Goal: Information Seeking & Learning: Find specific fact

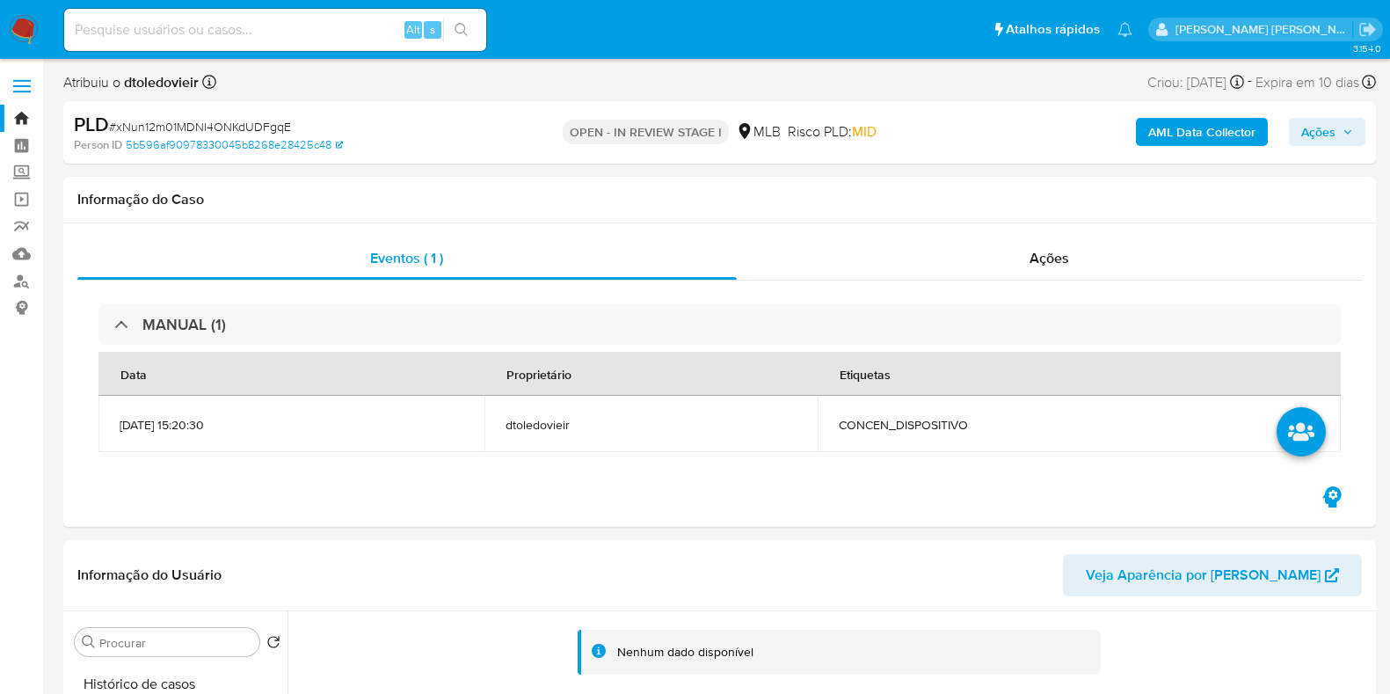
select select "10"
click at [1316, 120] on span "Ações" at bounding box center [1319, 132] width 34 height 28
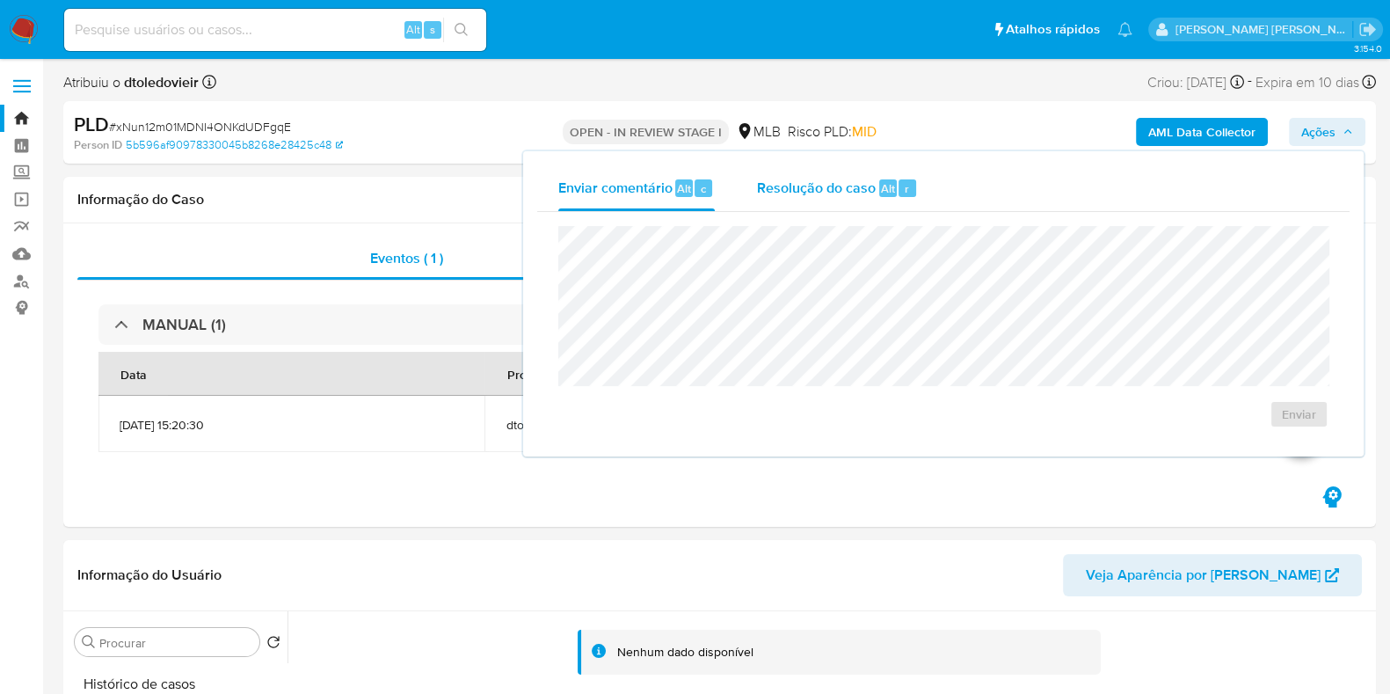
click at [793, 198] on div "Resolução do caso Alt r" at bounding box center [837, 188] width 161 height 46
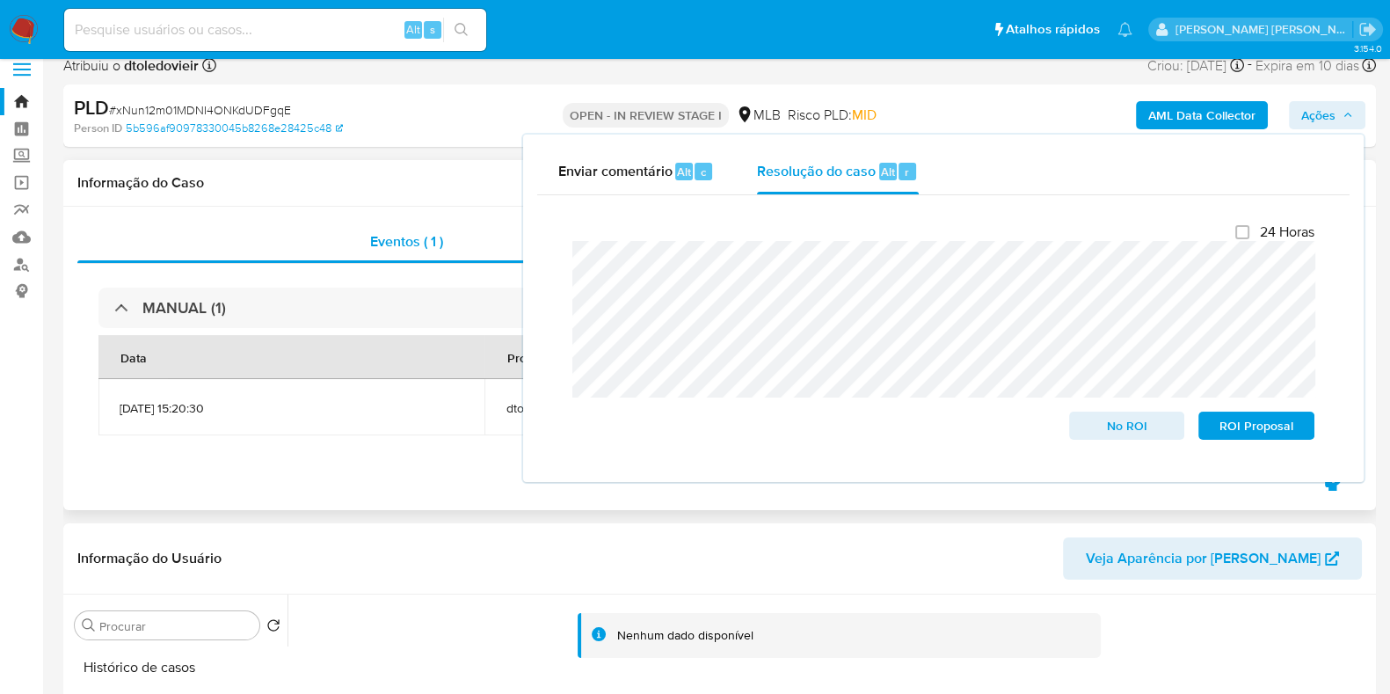
scroll to position [330, 0]
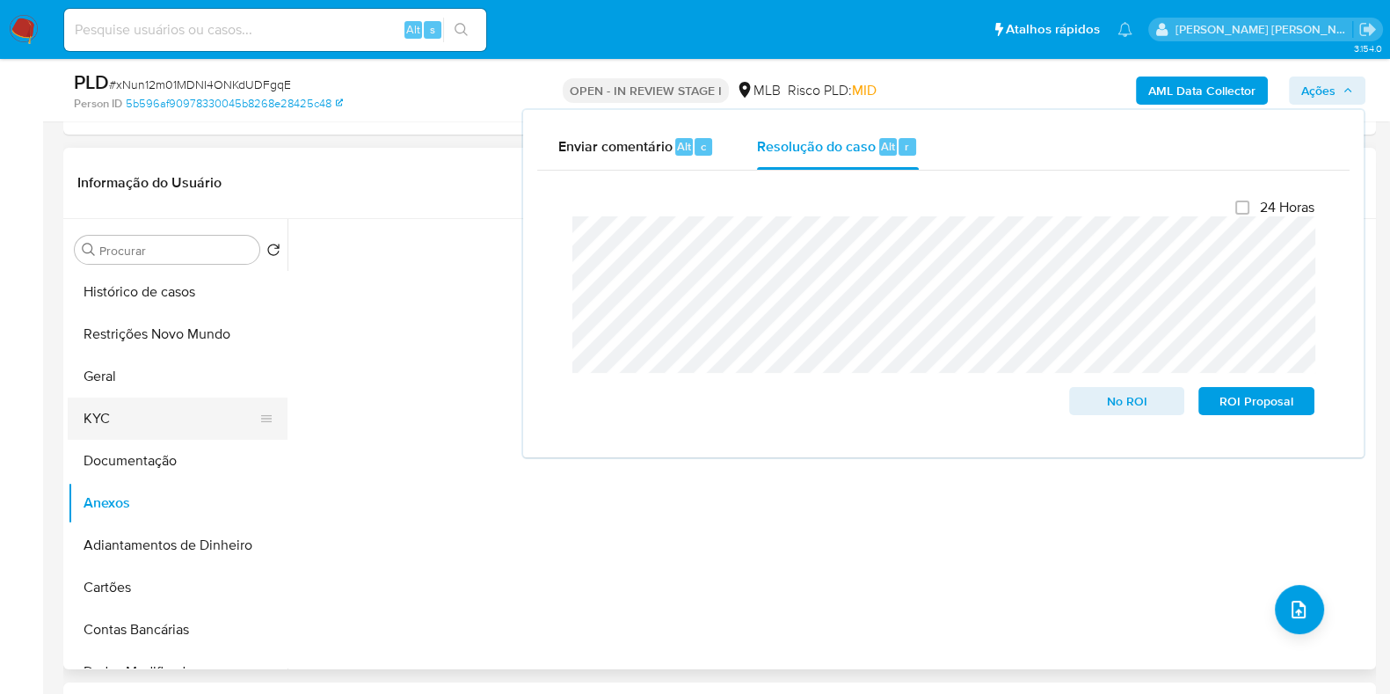
click at [87, 427] on button "KYC" at bounding box center [171, 419] width 206 height 42
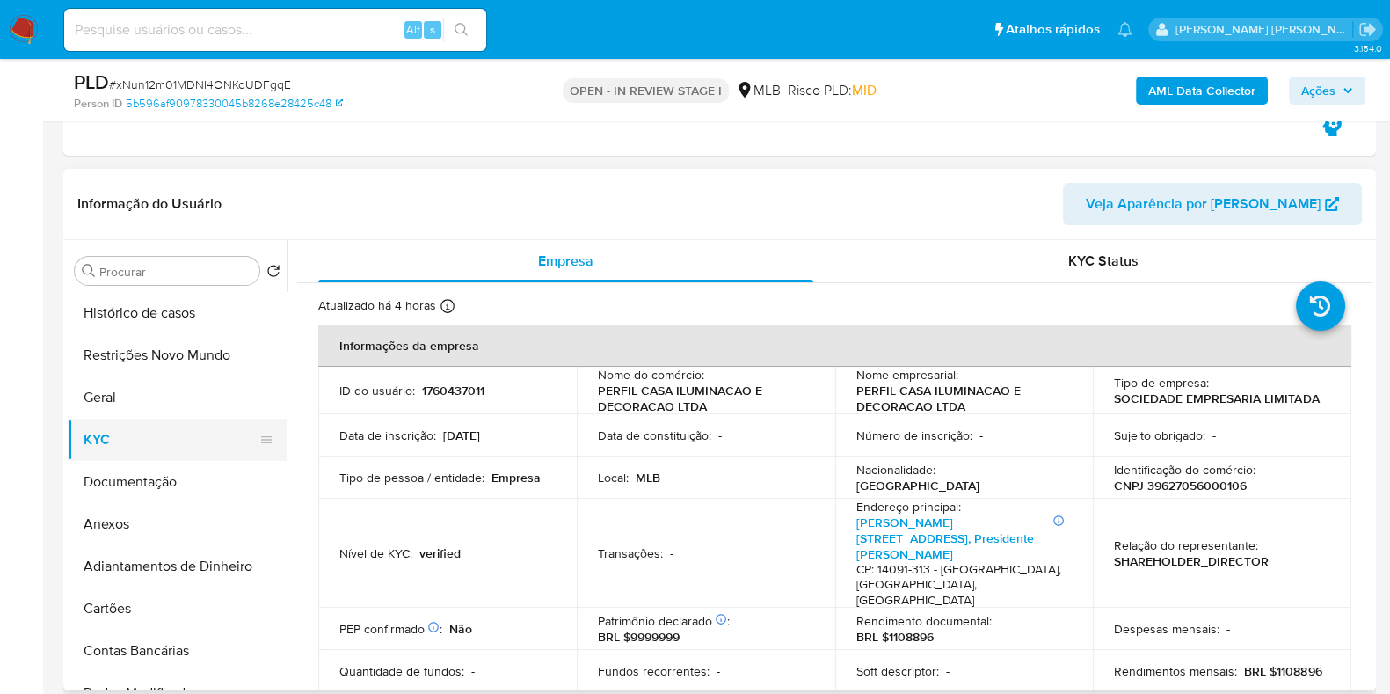
click at [115, 438] on button "KYC" at bounding box center [171, 440] width 206 height 42
click at [1186, 484] on p "CNPJ 39627056000106" at bounding box center [1180, 486] width 133 height 16
copy p "39627056000106"
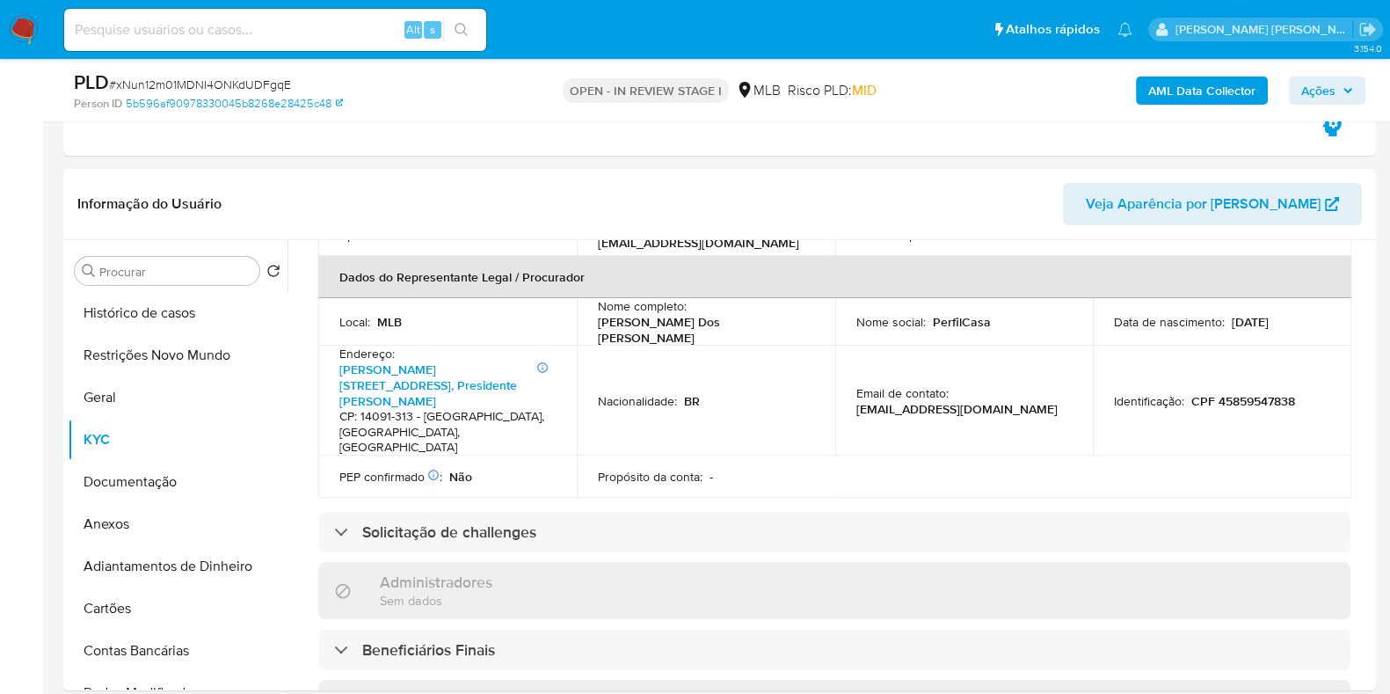
scroll to position [0, 0]
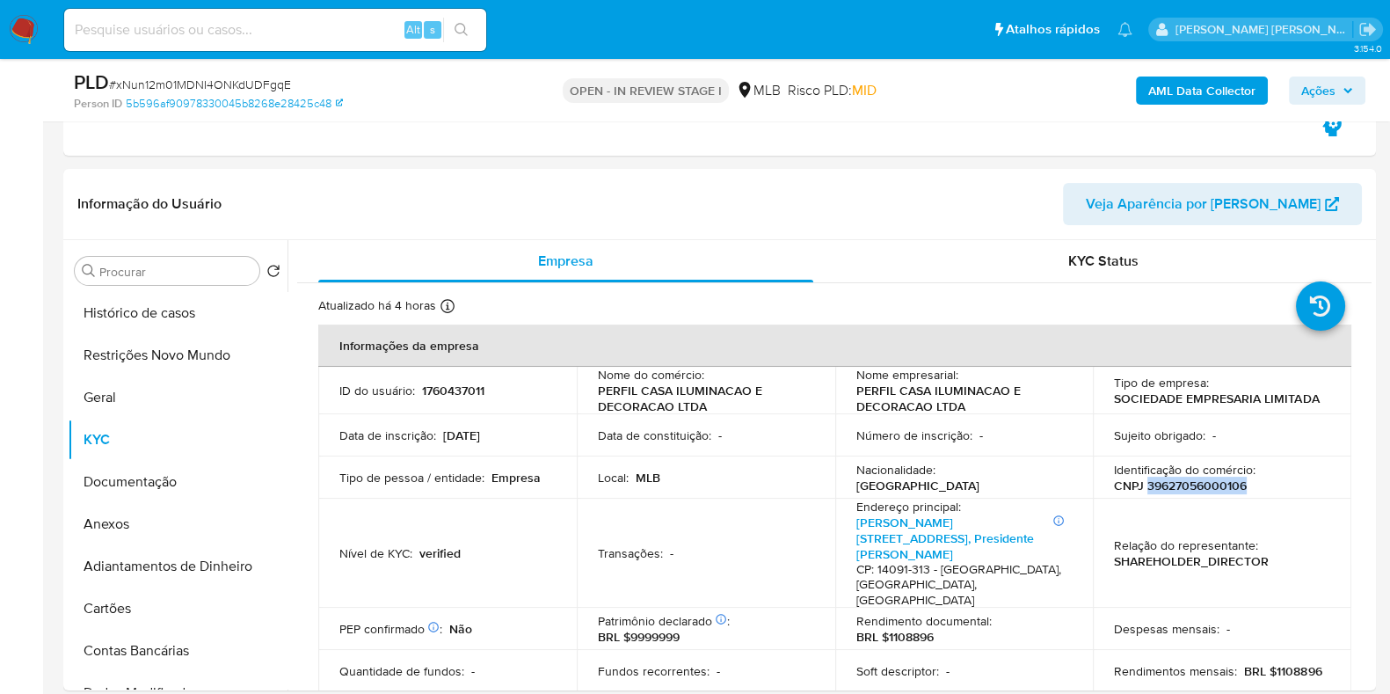
copy p "39627056000106"
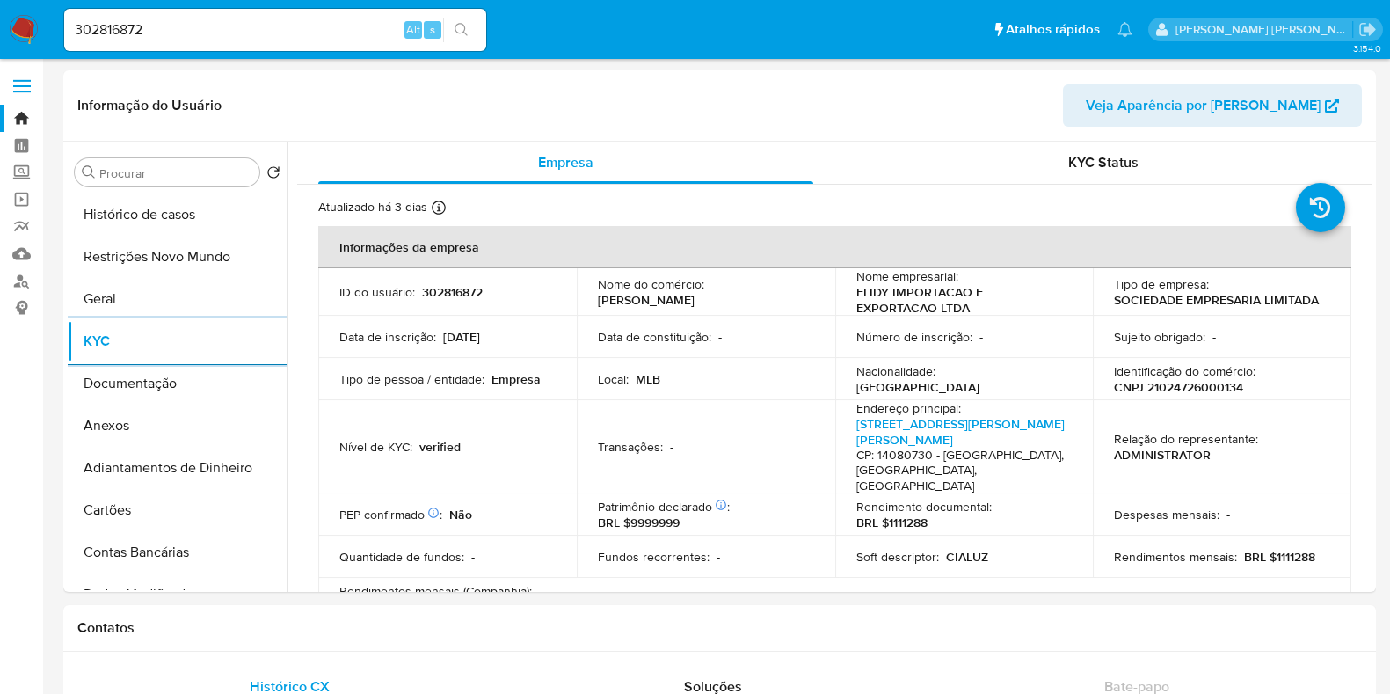
select select "10"
click at [451, 288] on p "302816872" at bounding box center [452, 292] width 61 height 16
copy p "302816872"
click at [229, 26] on input "302816872" at bounding box center [275, 29] width 422 height 23
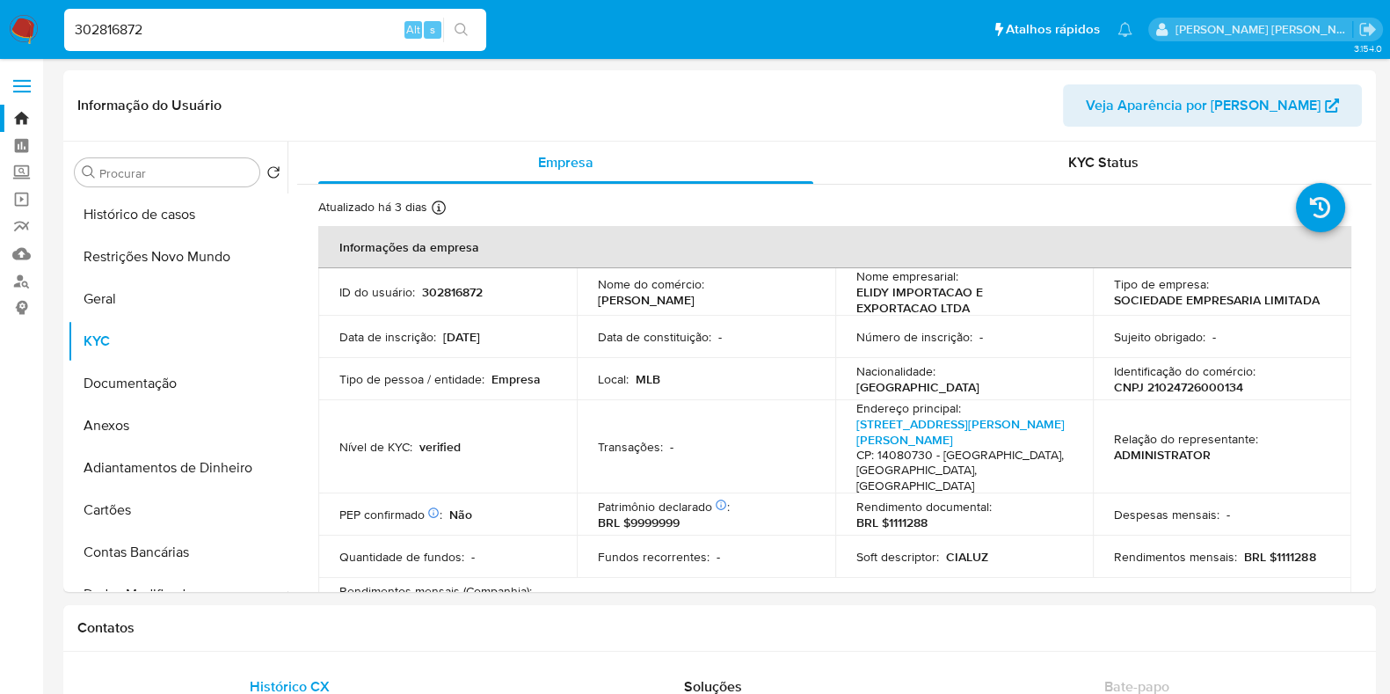
paste input "2141683246"
type input "2141683246"
click at [809, 635] on h1 "Contatos" at bounding box center [719, 628] width 1285 height 18
click at [217, 33] on input "2141683246" at bounding box center [275, 29] width 422 height 23
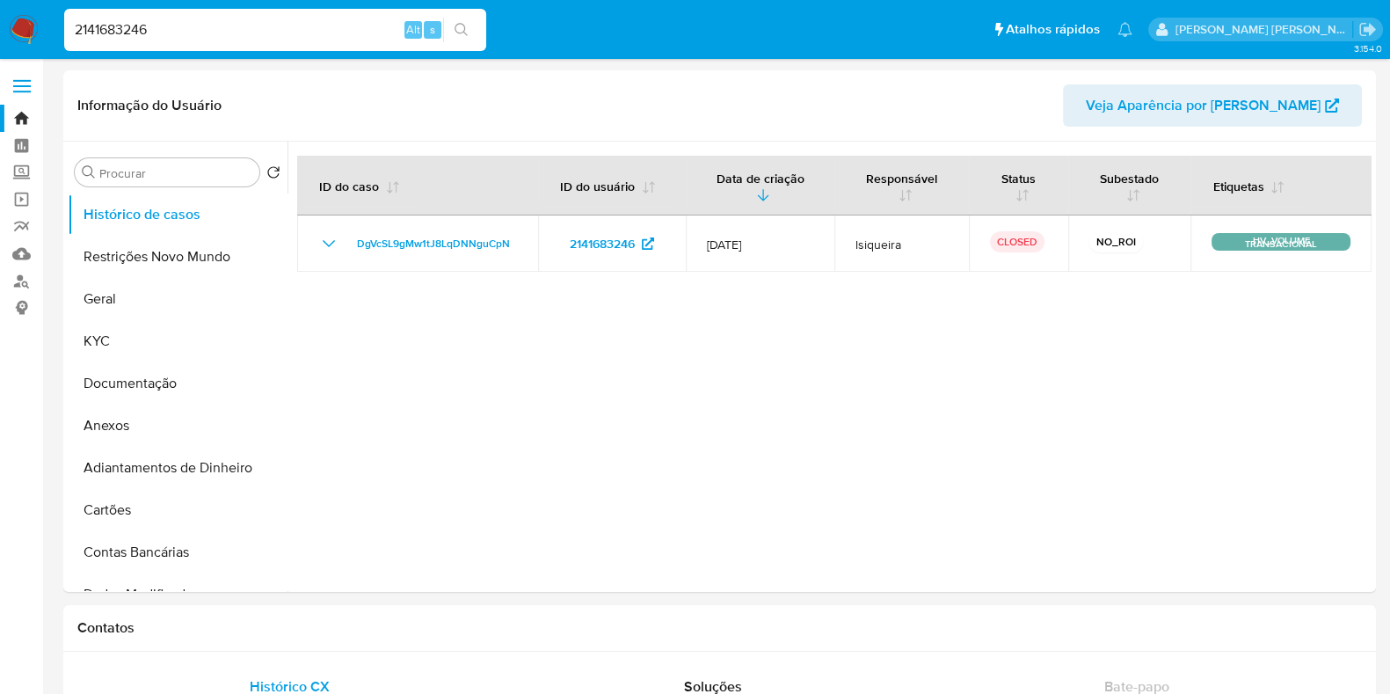
select select "10"
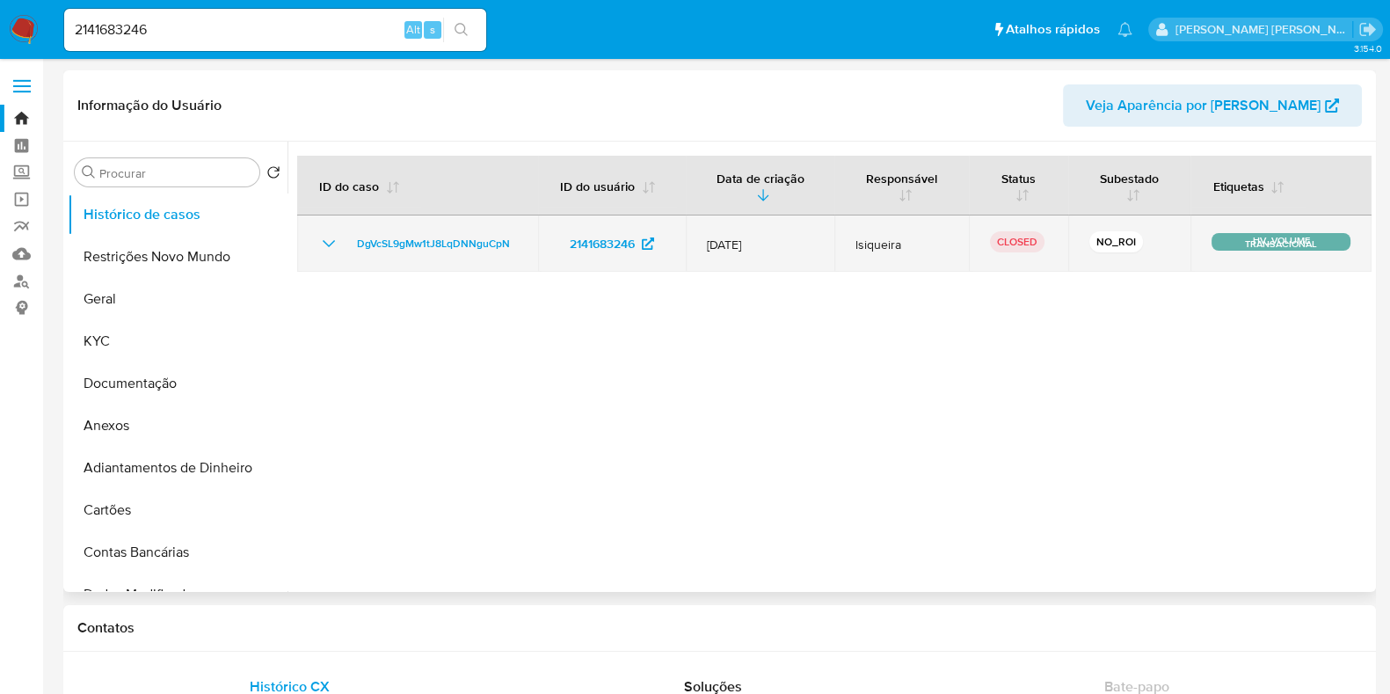
drag, startPoint x: 919, startPoint y: 246, endPoint x: 850, endPoint y: 248, distance: 69.5
click at [851, 248] on td "lsiqueira" at bounding box center [902, 243] width 135 height 56
click at [847, 251] on td "lsiqueira" at bounding box center [902, 243] width 135 height 56
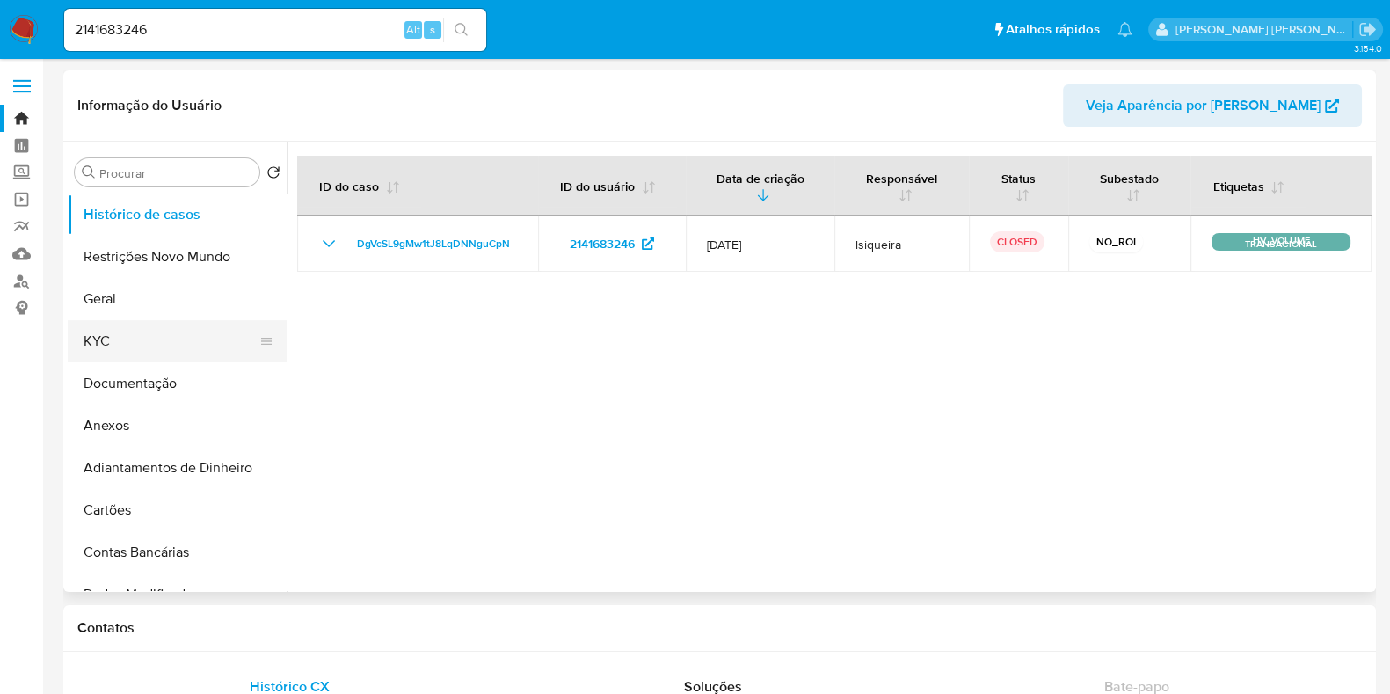
click at [172, 333] on button "KYC" at bounding box center [171, 341] width 206 height 42
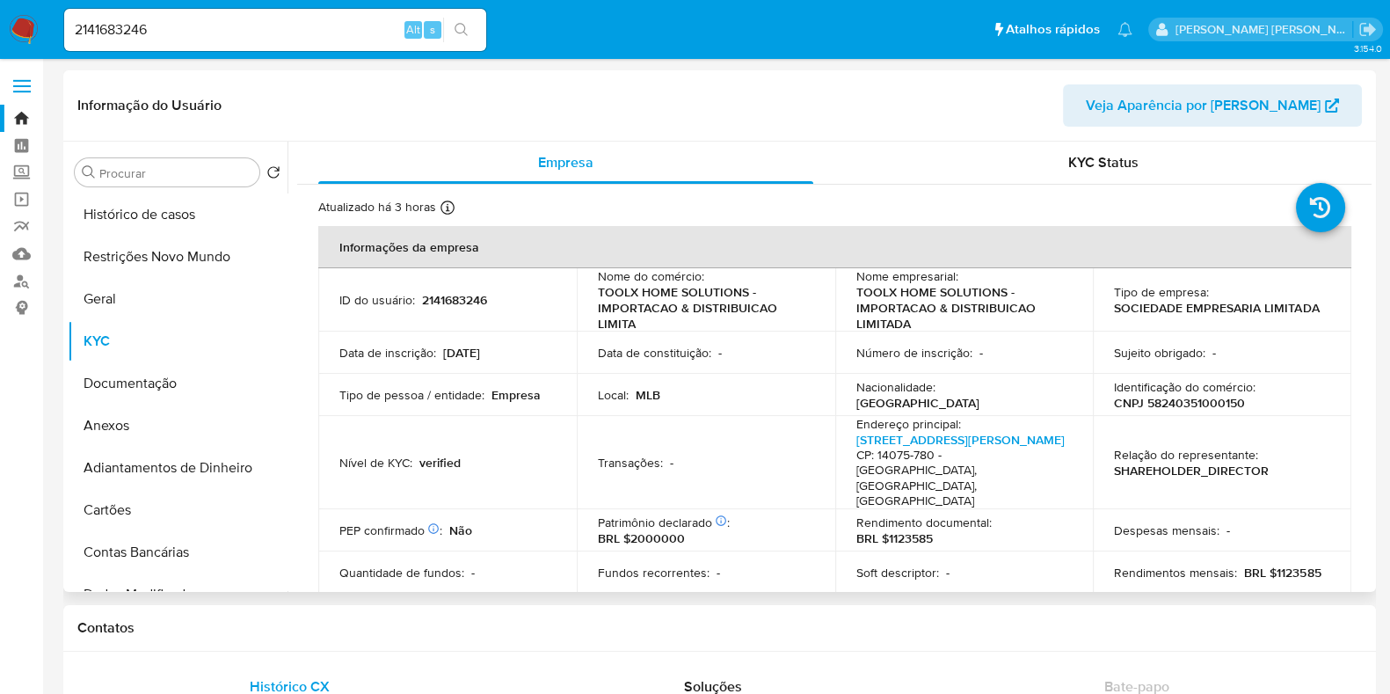
click at [1194, 395] on p "CNPJ 58240351000150" at bounding box center [1179, 403] width 131 height 16
click at [1193, 395] on p "CNPJ 58240351000150" at bounding box center [1179, 403] width 131 height 16
copy p "CNPJ 58240351000150"
click at [1179, 405] on p "CNPJ 58240351000150" at bounding box center [1179, 403] width 131 height 16
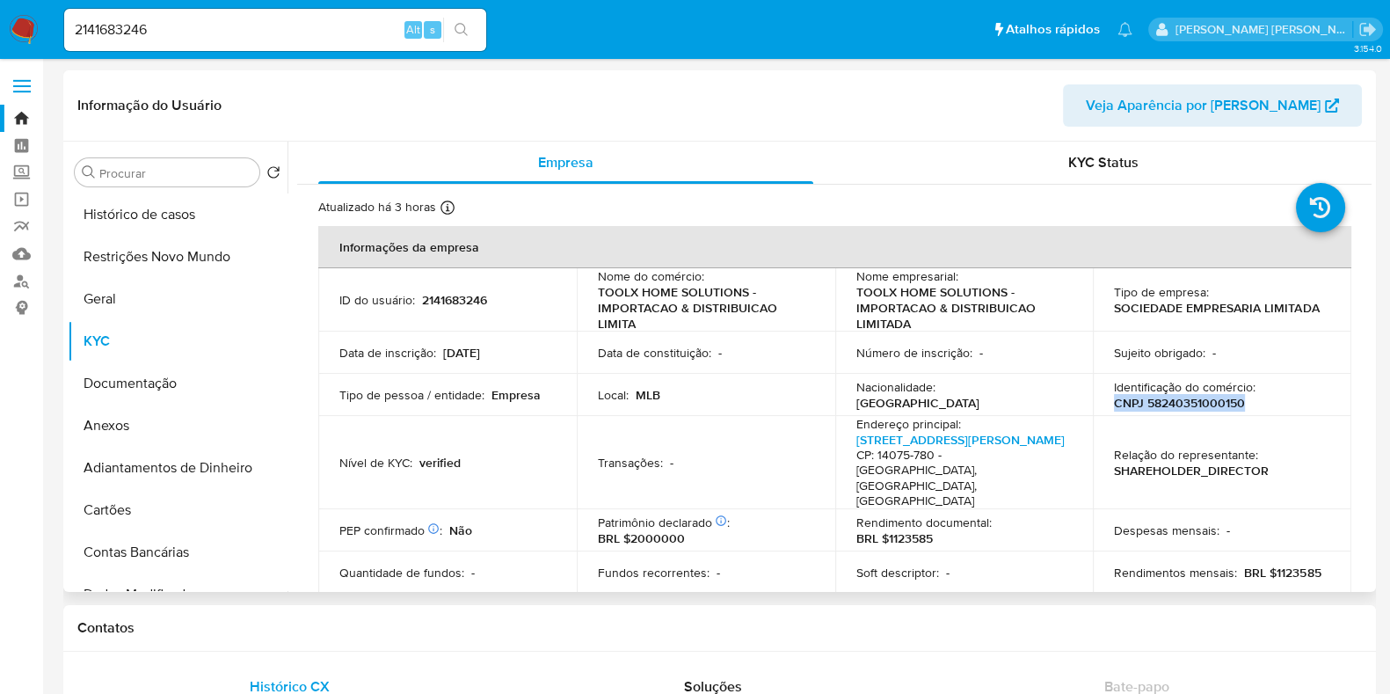
click at [1170, 400] on p "CNPJ 58240351000150" at bounding box center [1179, 403] width 131 height 16
click at [244, 25] on input "2141683246" at bounding box center [275, 29] width 422 height 23
paste input "17796473"
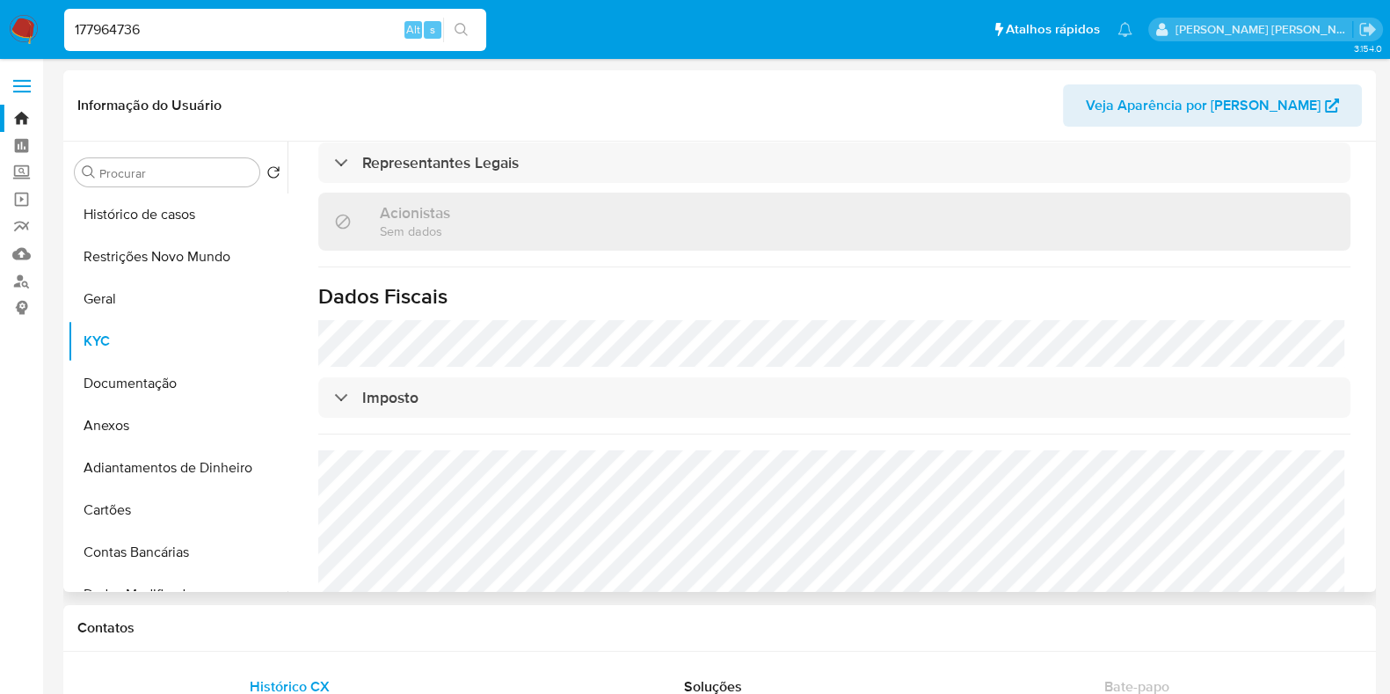
scroll to position [1089, 0]
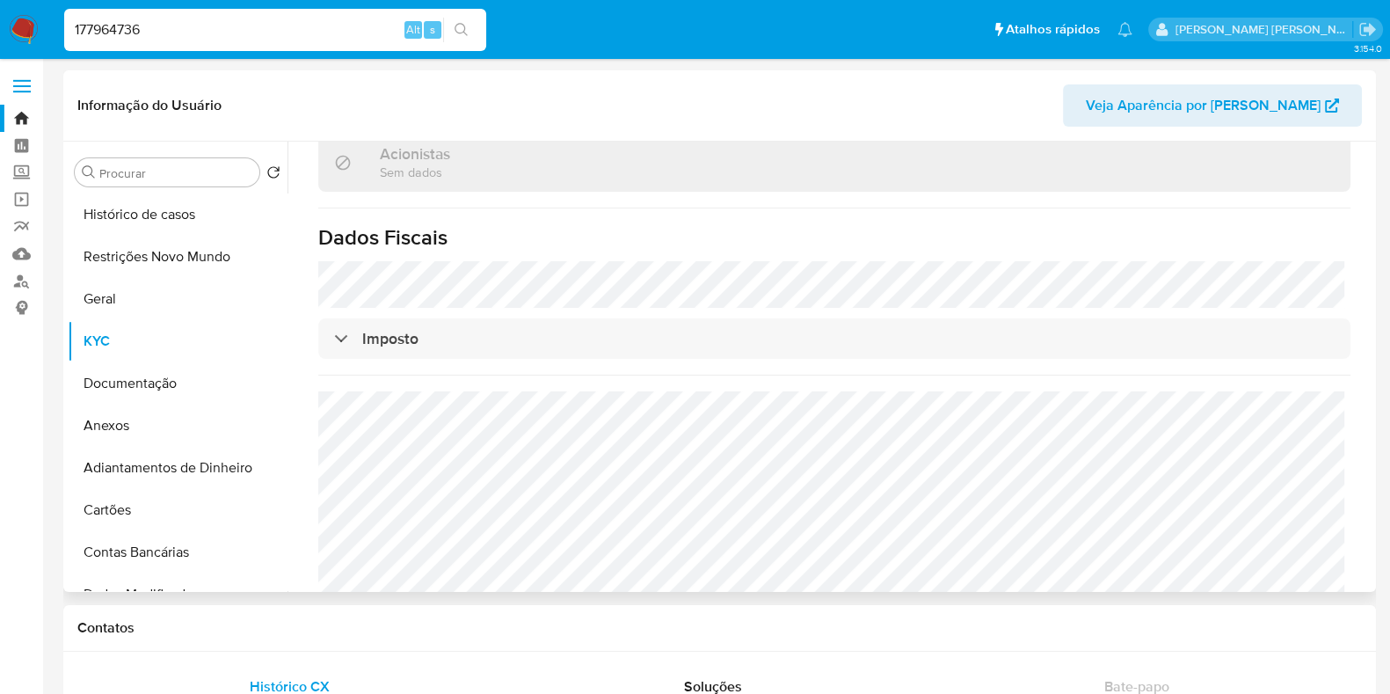
type input "177964736"
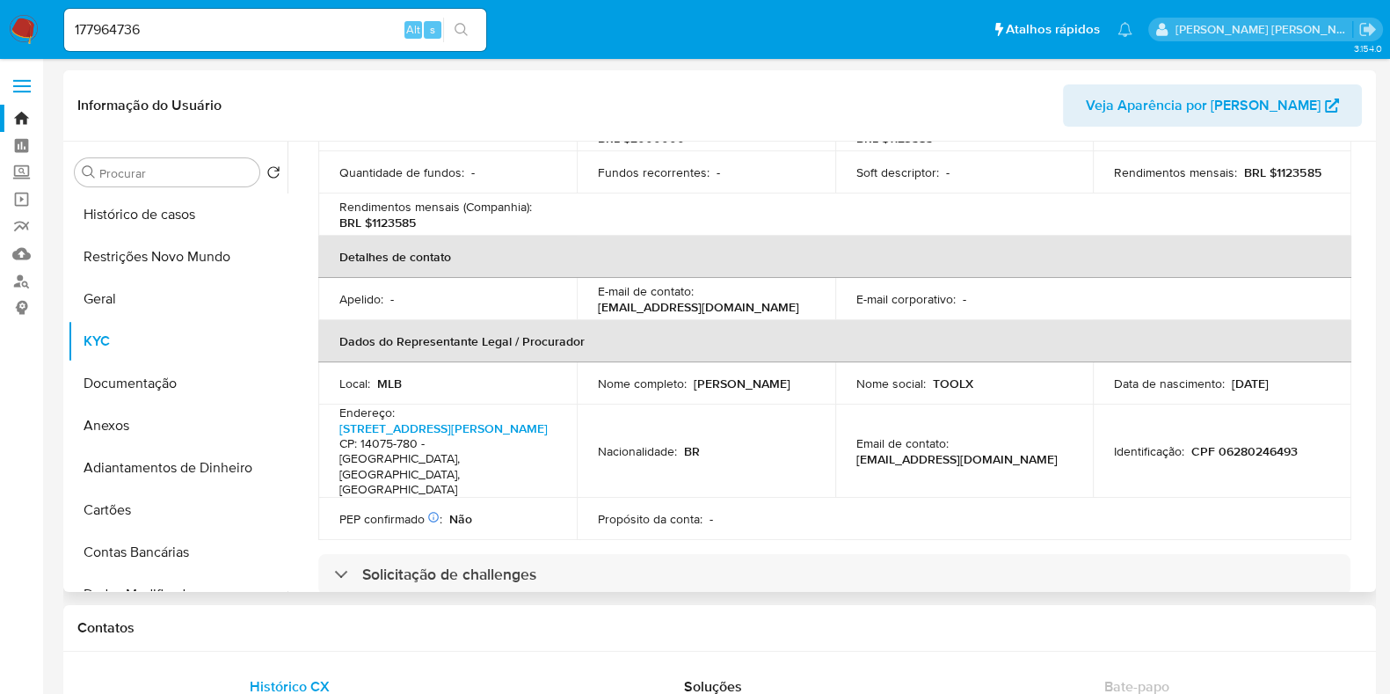
scroll to position [99, 0]
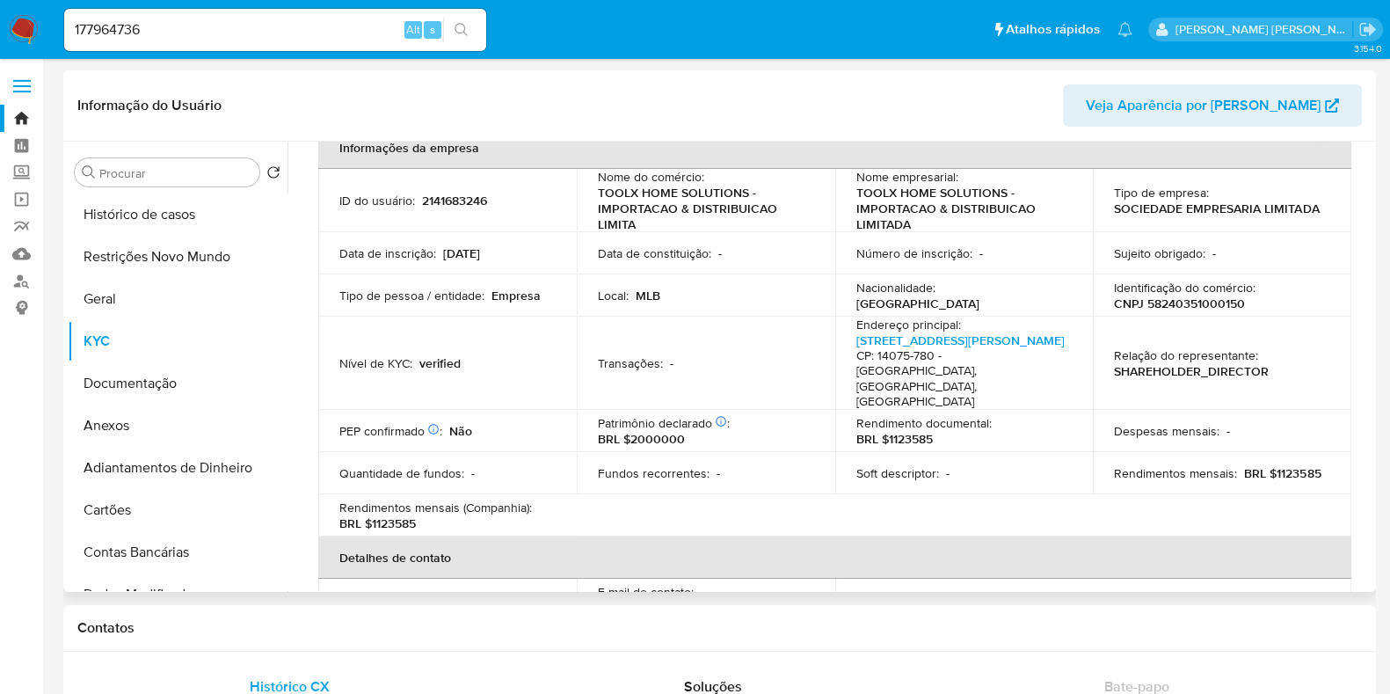
click at [1193, 304] on p "CNPJ 58240351000150" at bounding box center [1179, 304] width 131 height 16
copy p "58240351000150"
click at [198, 18] on input "177964736" at bounding box center [275, 29] width 422 height 23
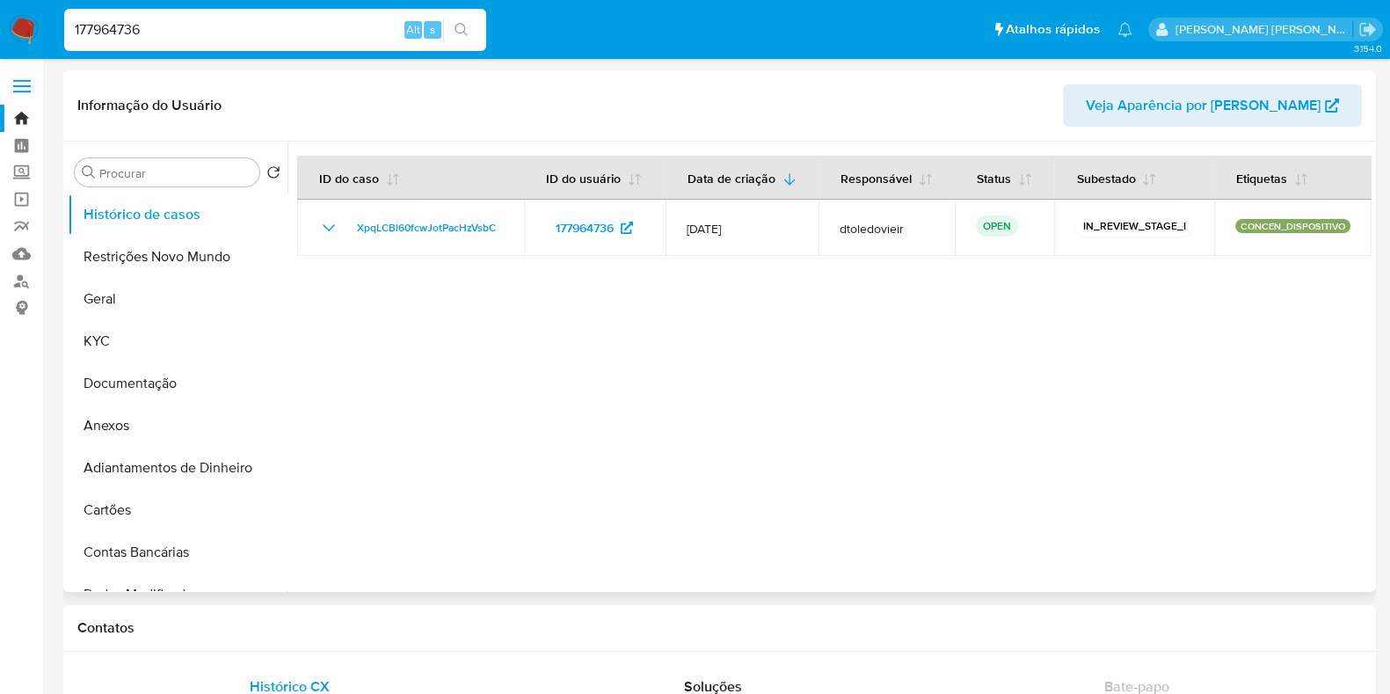
select select "10"
click at [145, 338] on button "KYC" at bounding box center [171, 341] width 206 height 42
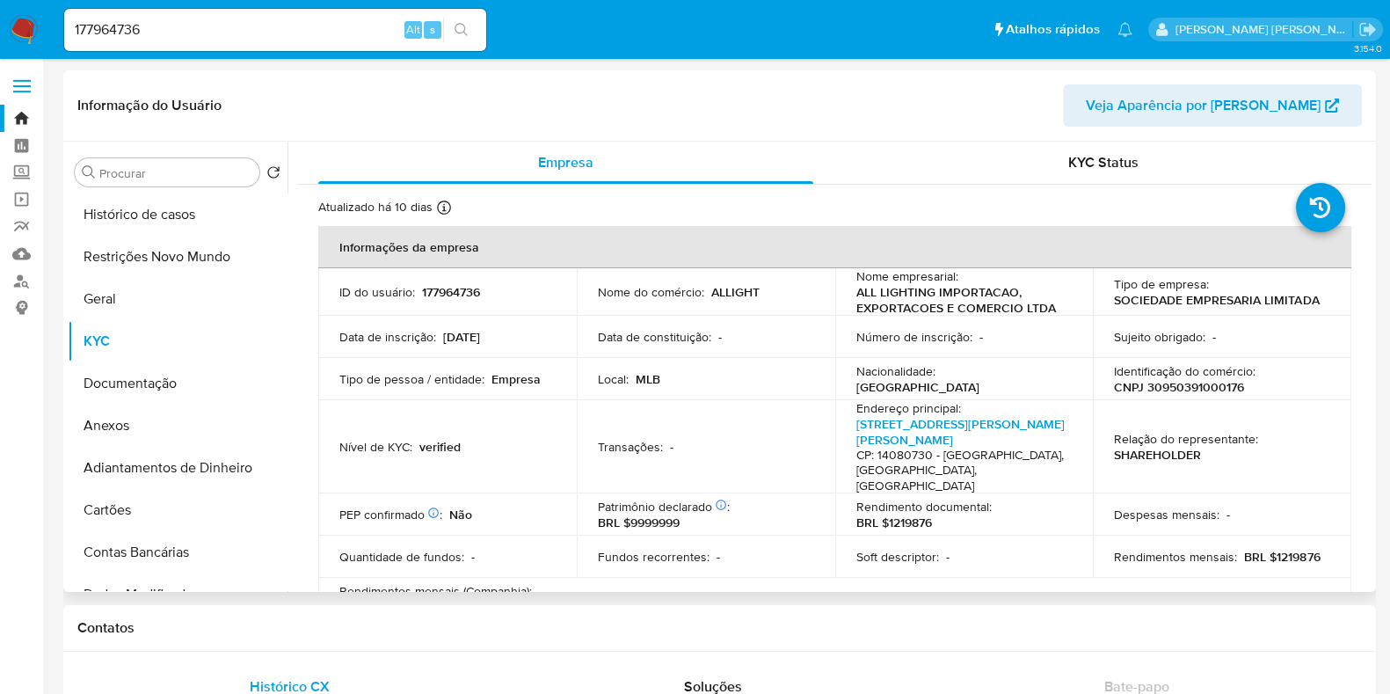
click at [1166, 382] on p "CNPJ 30950391000176" at bounding box center [1179, 387] width 130 height 16
copy p "30950391000176"
click at [285, 39] on input "177964736" at bounding box center [275, 29] width 422 height 23
click at [285, 32] on input "177964736" at bounding box center [275, 29] width 422 height 23
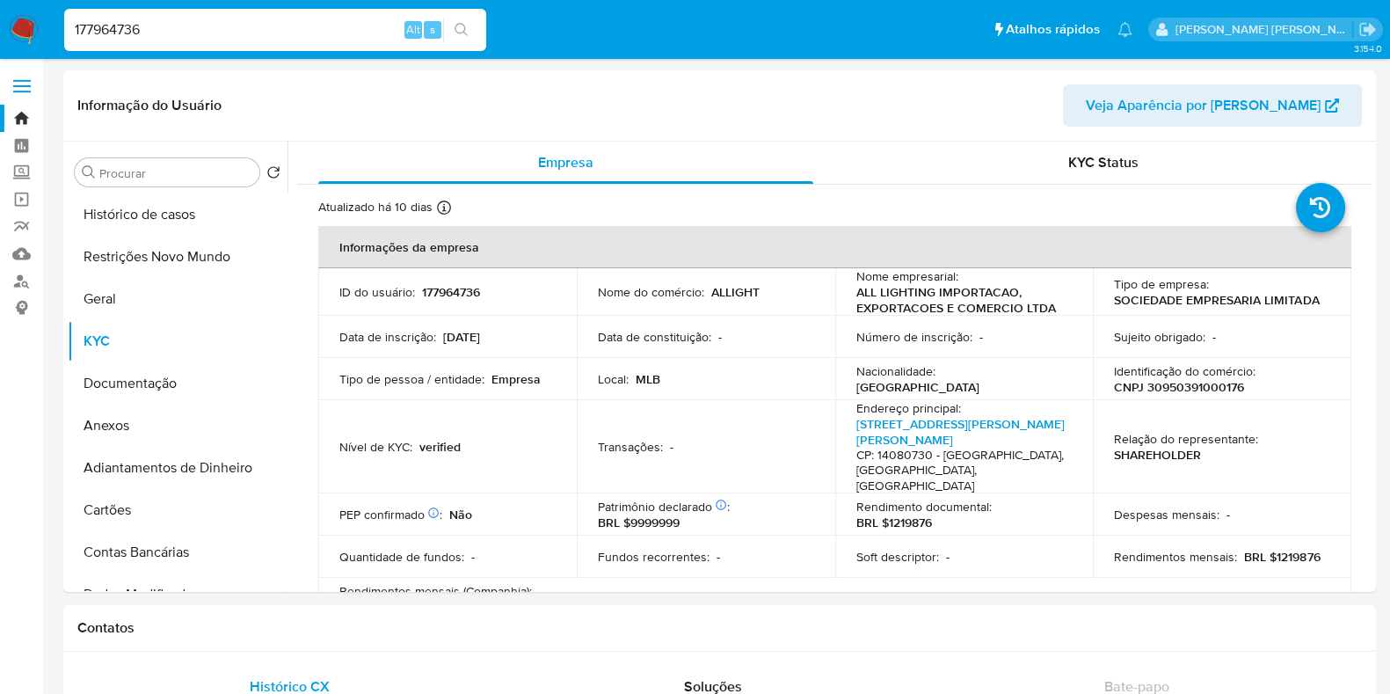
paste input "05698167"
type input "1056981676"
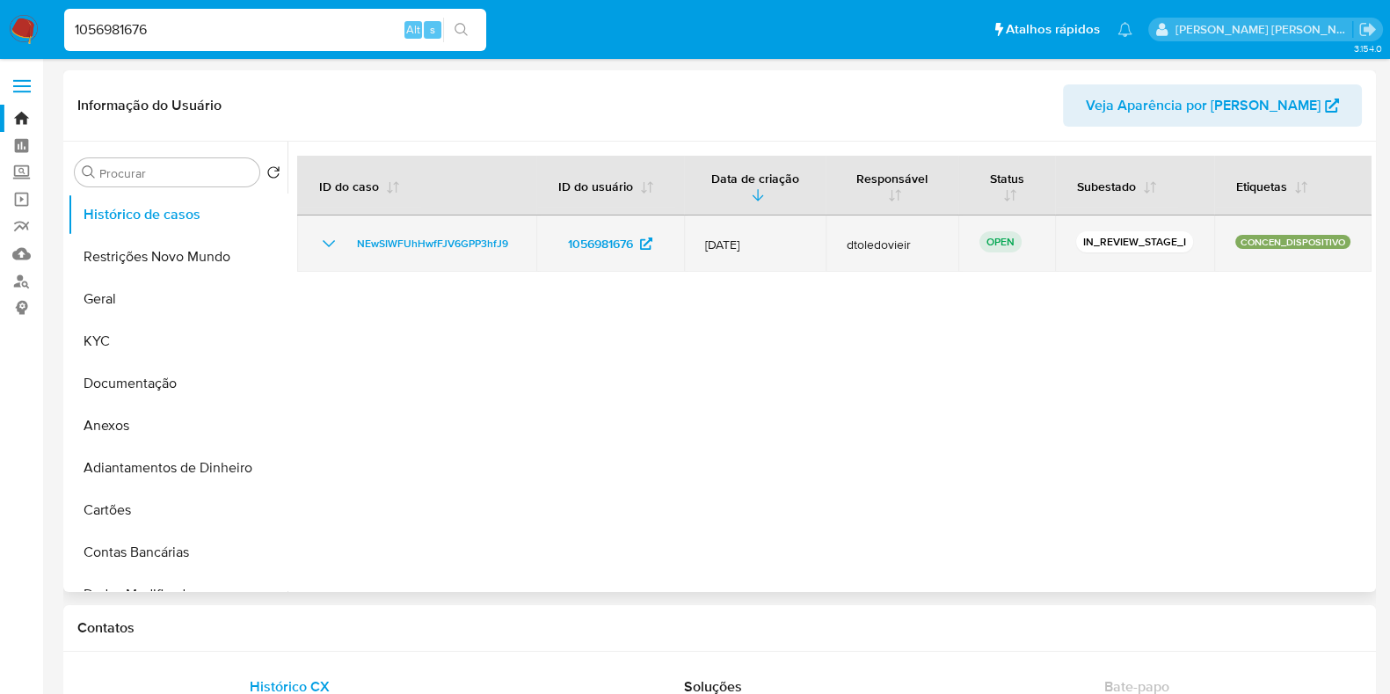
select select "10"
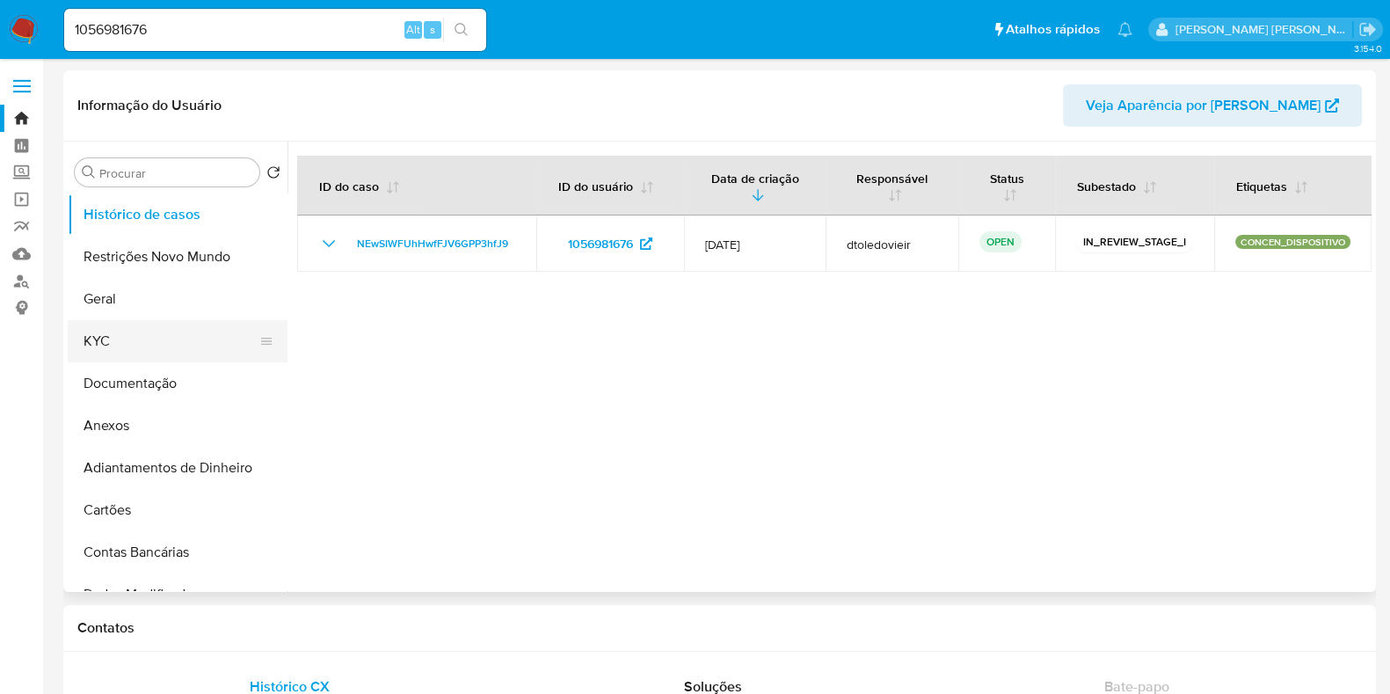
click at [127, 342] on button "KYC" at bounding box center [171, 341] width 206 height 42
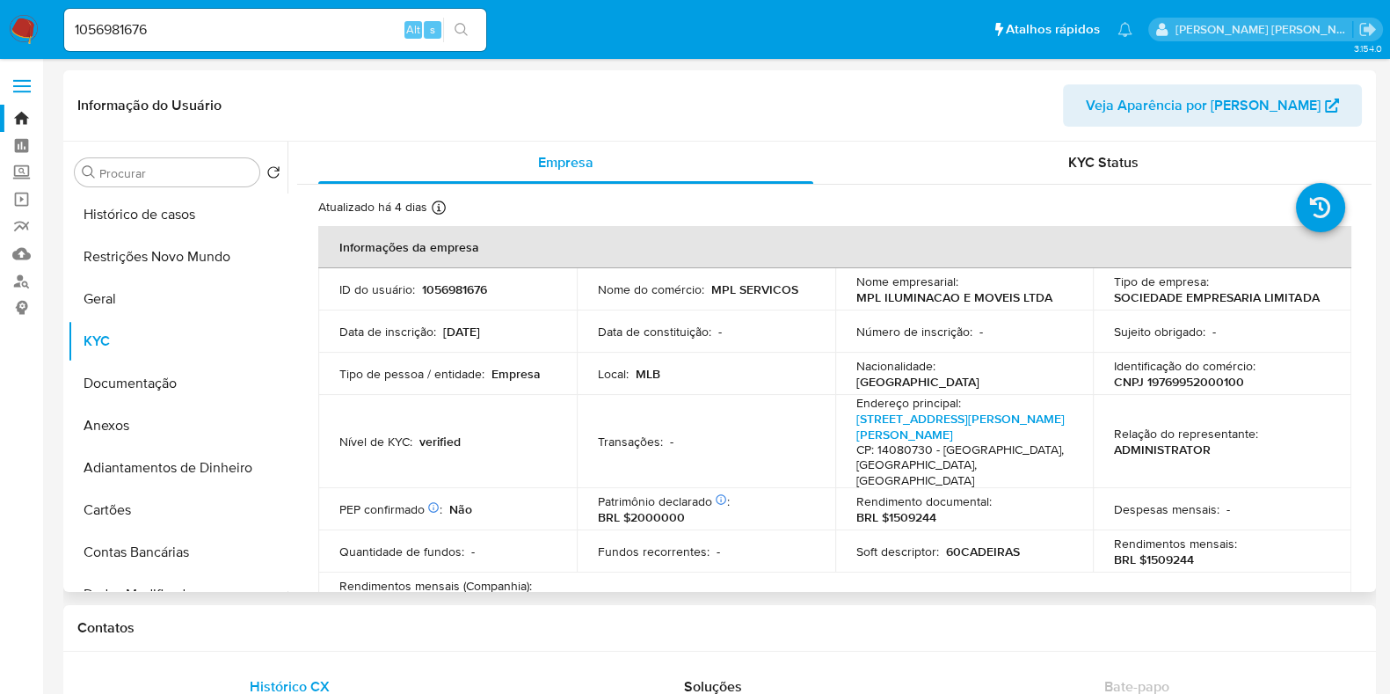
click at [1180, 384] on p "CNPJ 19769952000100" at bounding box center [1179, 382] width 130 height 16
copy p "19769952000100"
click at [234, 41] on div "1056981676 Alt s" at bounding box center [275, 30] width 422 height 42
click at [242, 34] on input "1056981676" at bounding box center [275, 29] width 422 height 23
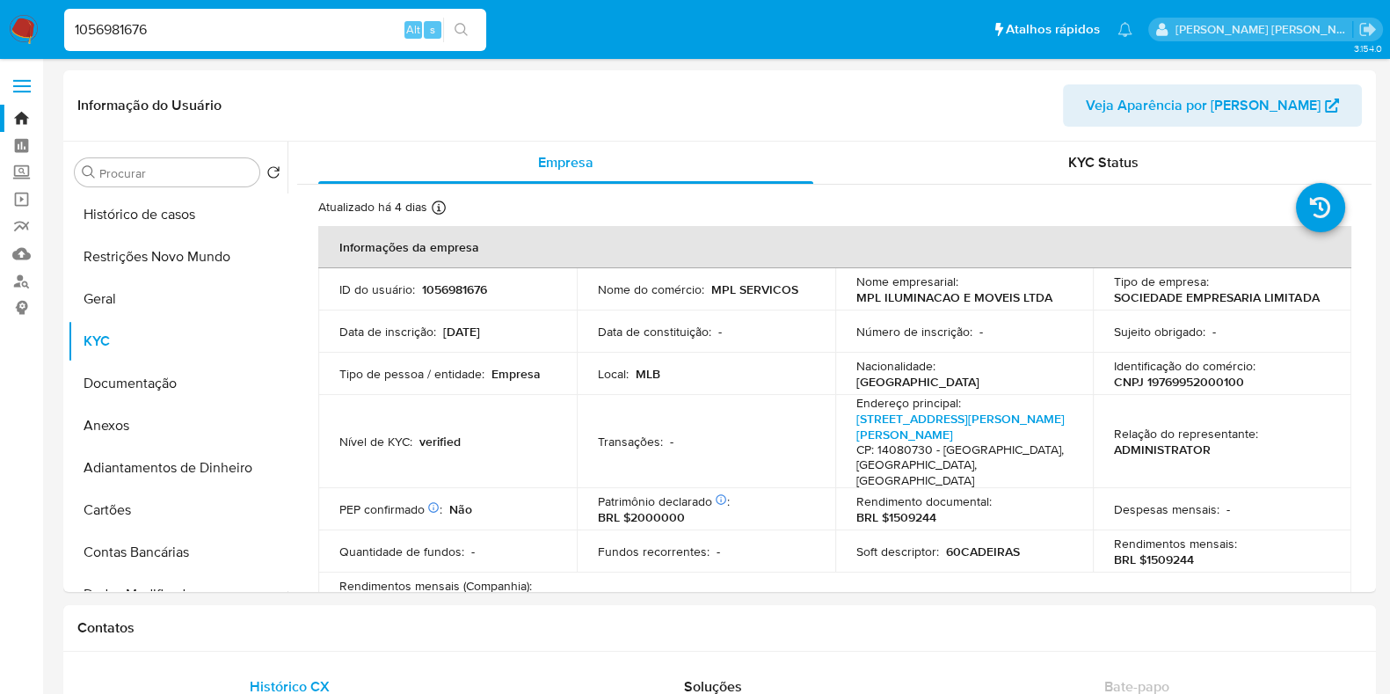
paste input "760437011"
type input "1760437011"
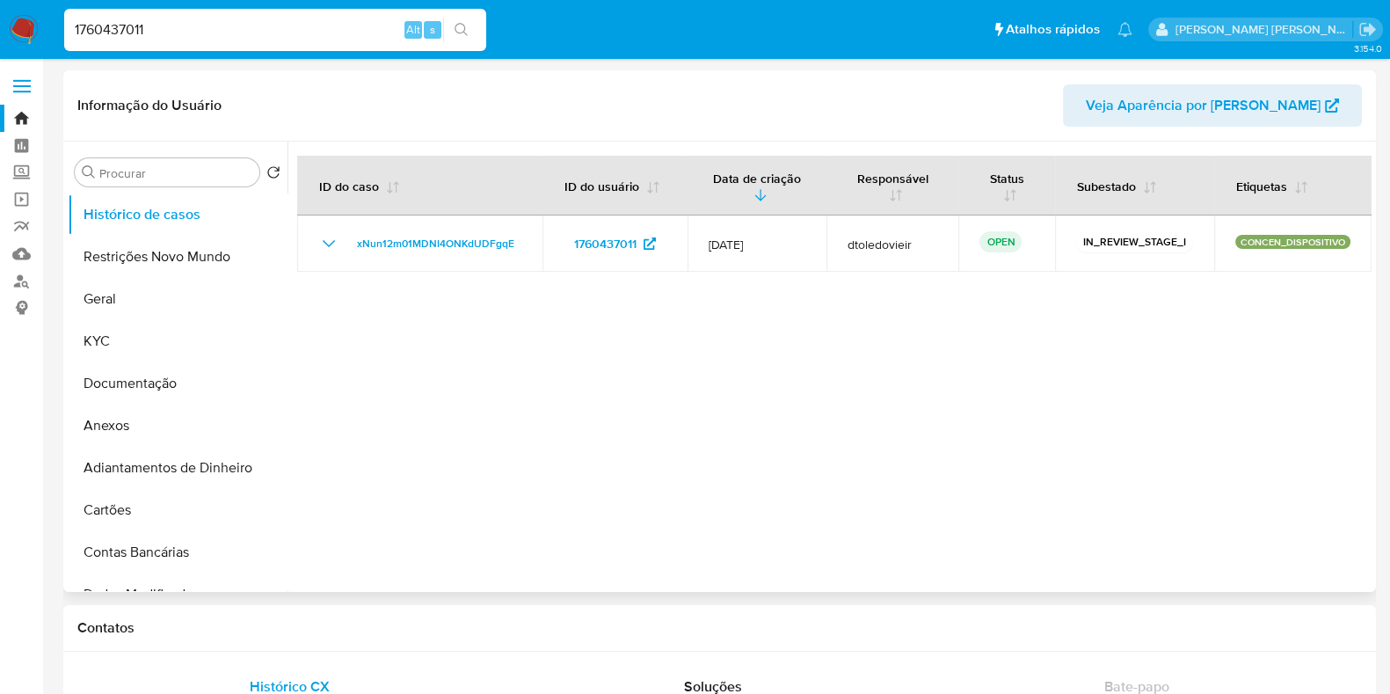
select select "10"
click at [128, 326] on button "KYC" at bounding box center [171, 341] width 206 height 42
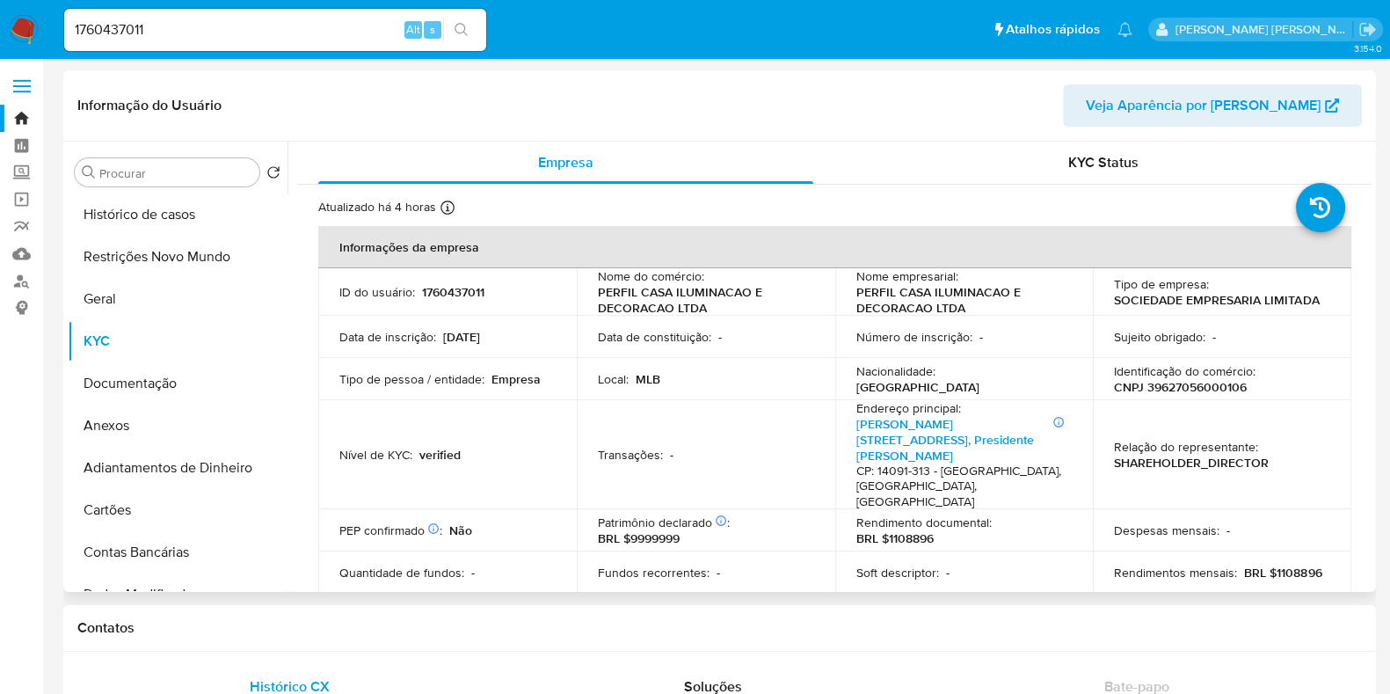
click at [1184, 384] on p "CNPJ 39627056000106" at bounding box center [1180, 387] width 133 height 16
copy p "39627056000106"
click at [271, 33] on input "1760437011" at bounding box center [275, 29] width 422 height 23
paste input "719340889"
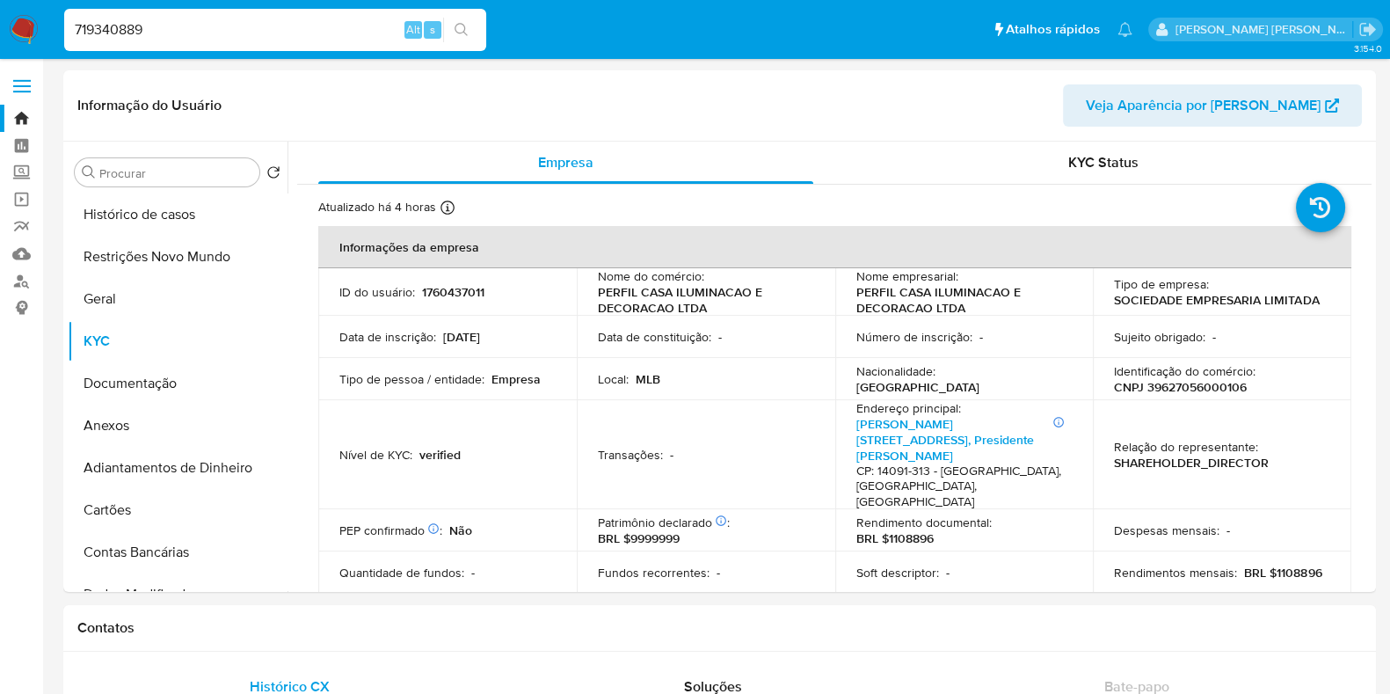
type input "719340889"
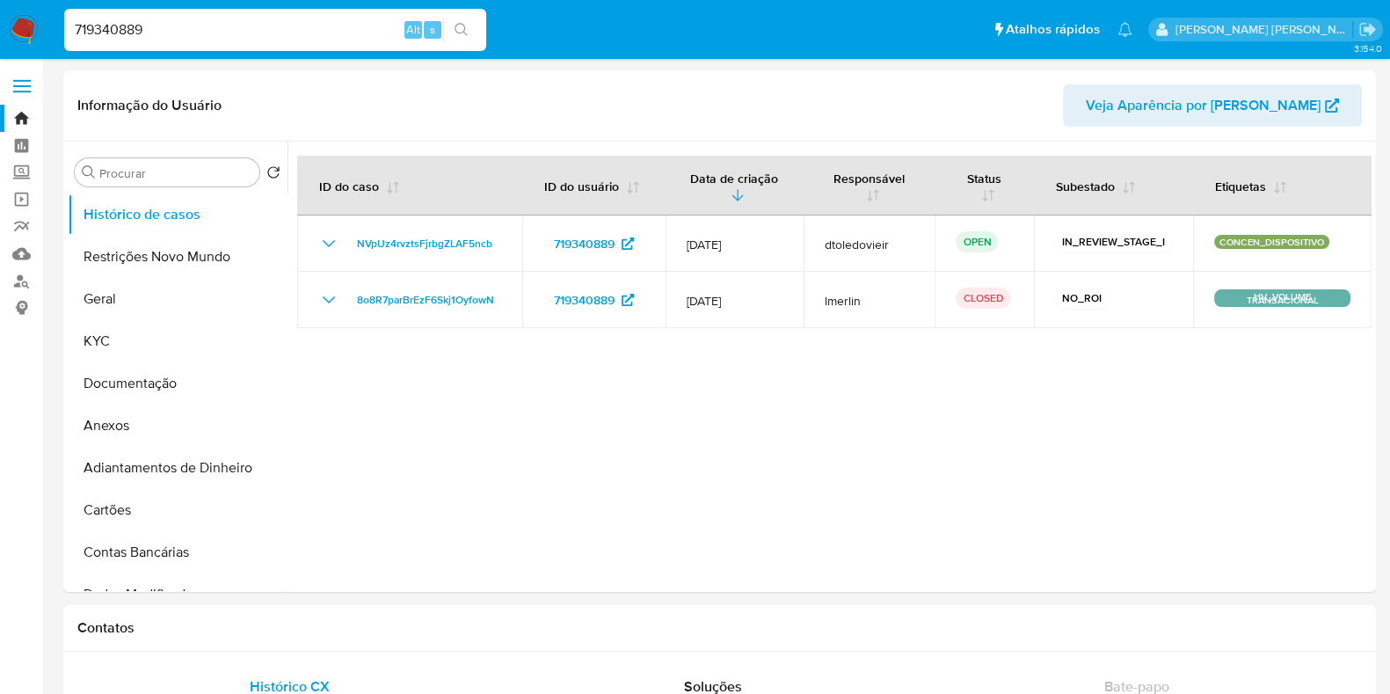
select select "10"
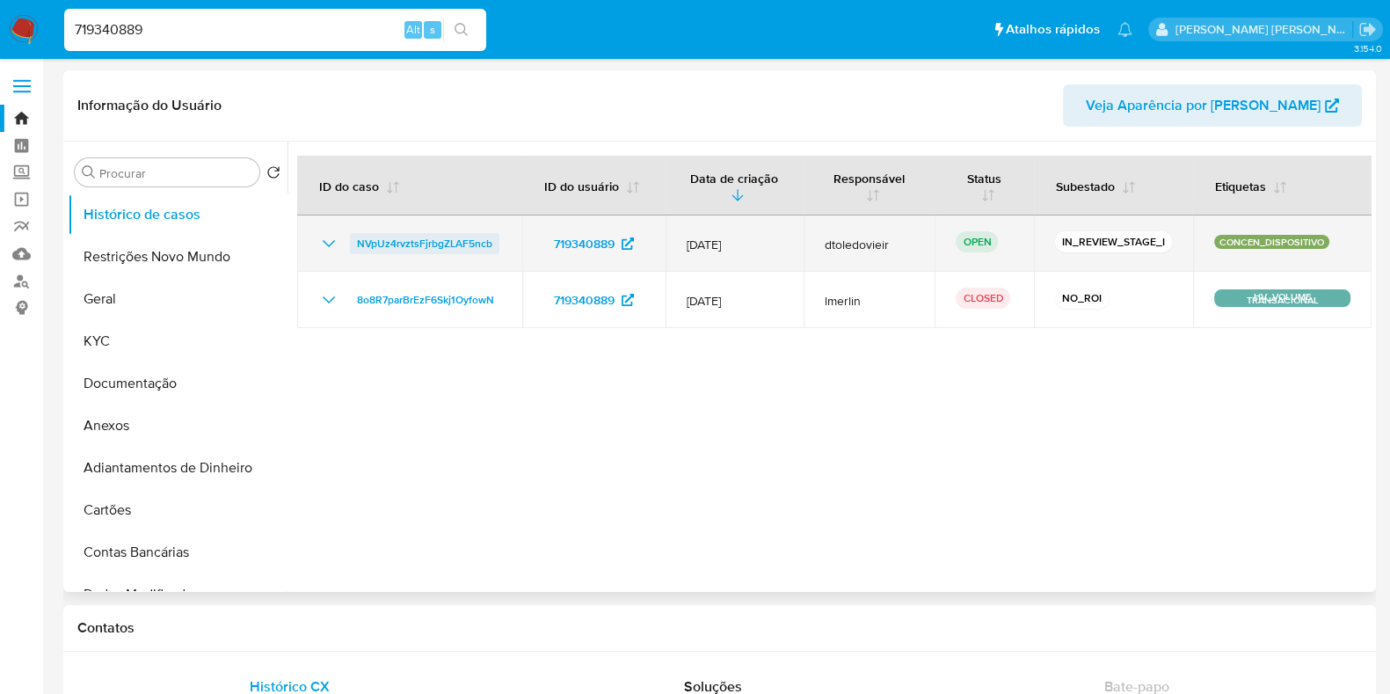
click at [409, 237] on span "NVpUz4rvztsFjrbgZLAF5ncb" at bounding box center [424, 243] width 135 height 21
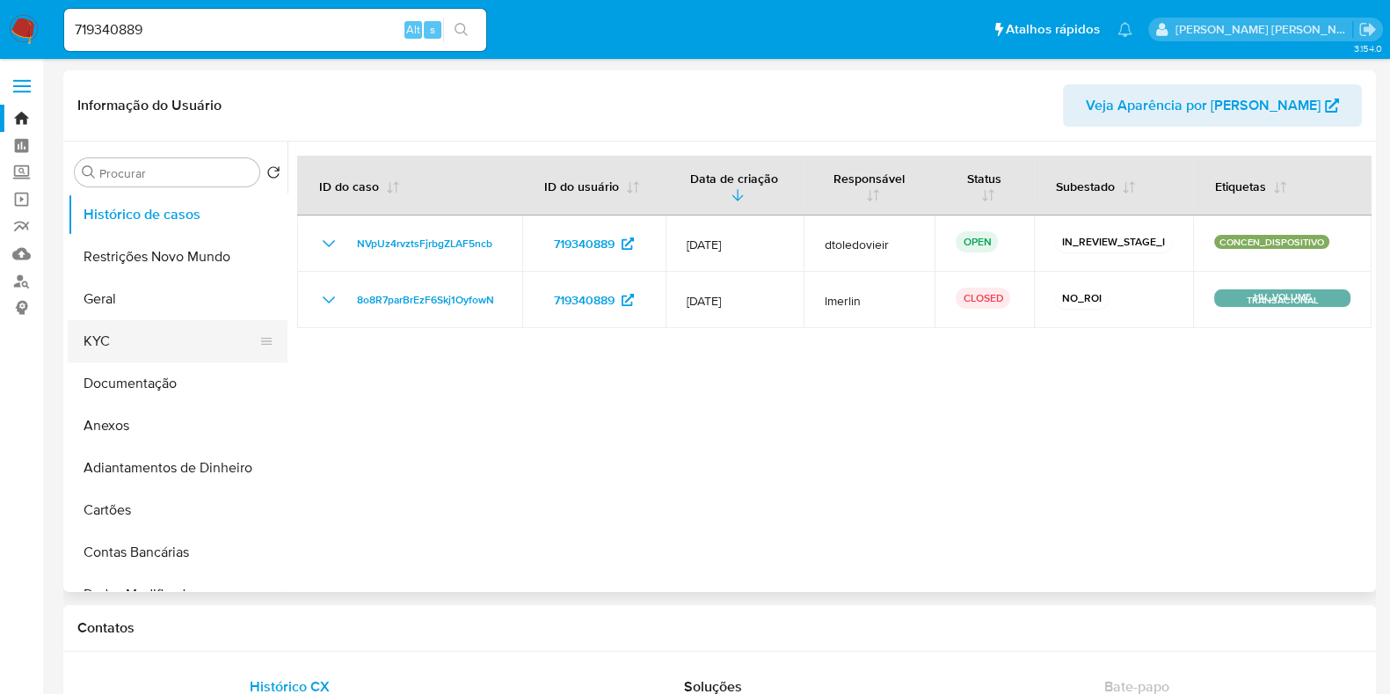
click at [170, 344] on button "KYC" at bounding box center [171, 341] width 206 height 42
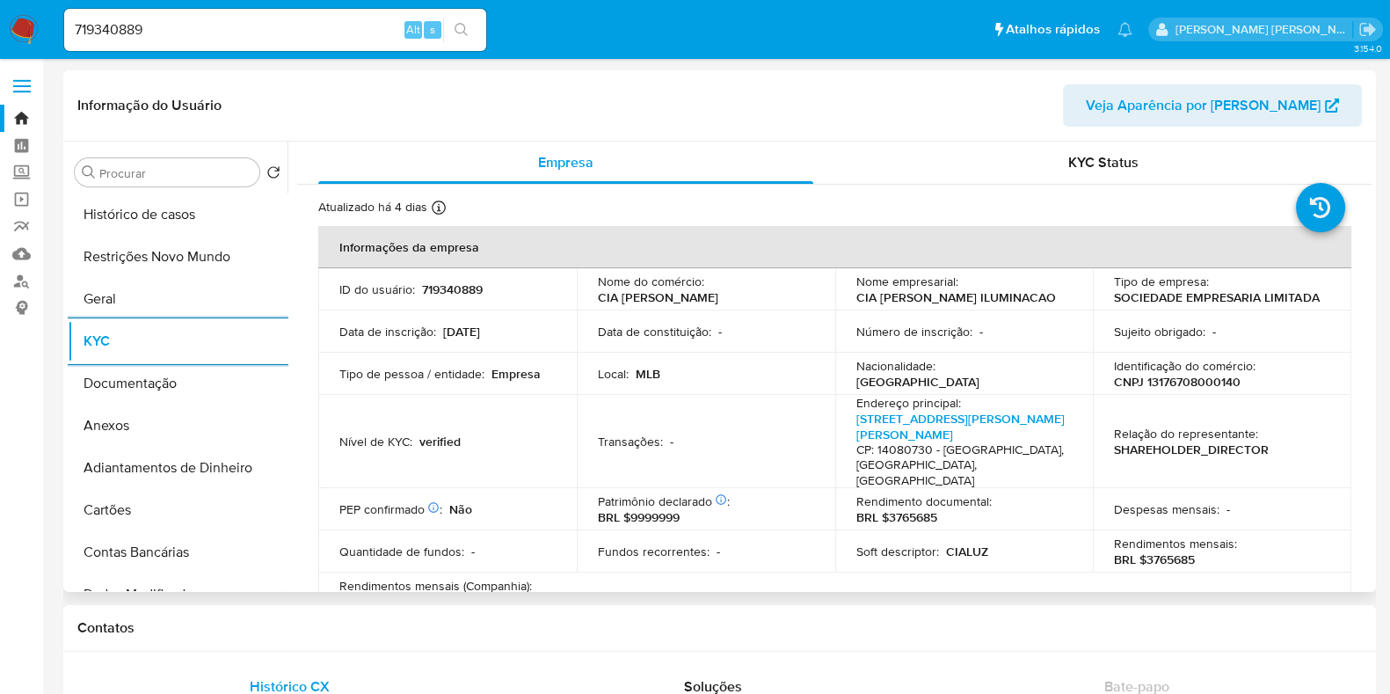
click at [1189, 383] on p "CNPJ 13176708000140" at bounding box center [1177, 382] width 127 height 16
copy p "13176708000140"
